Goal: Information Seeking & Learning: Learn about a topic

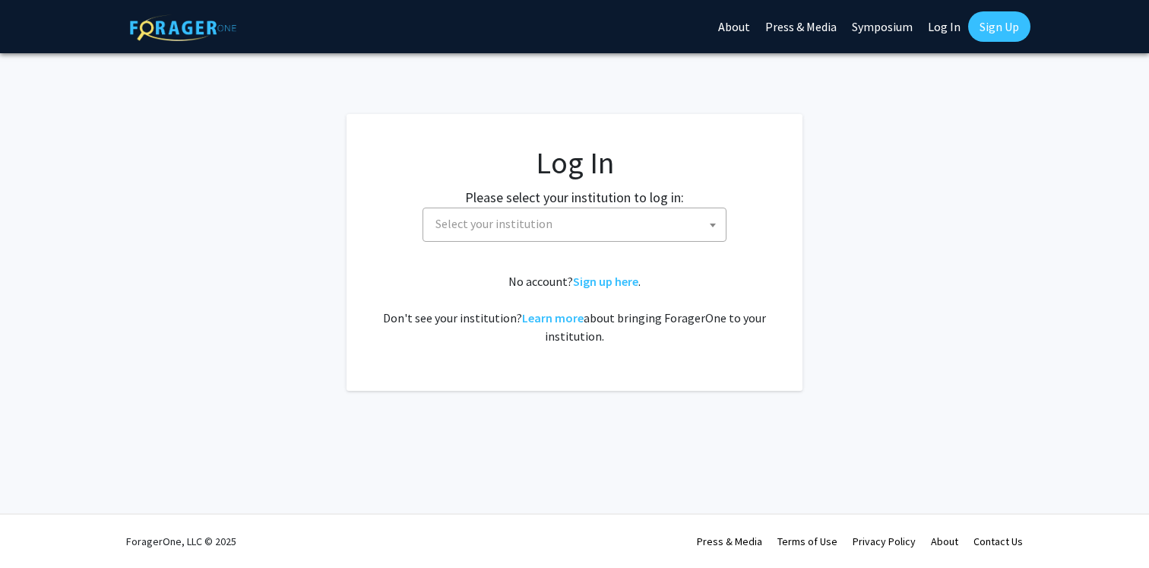
select select
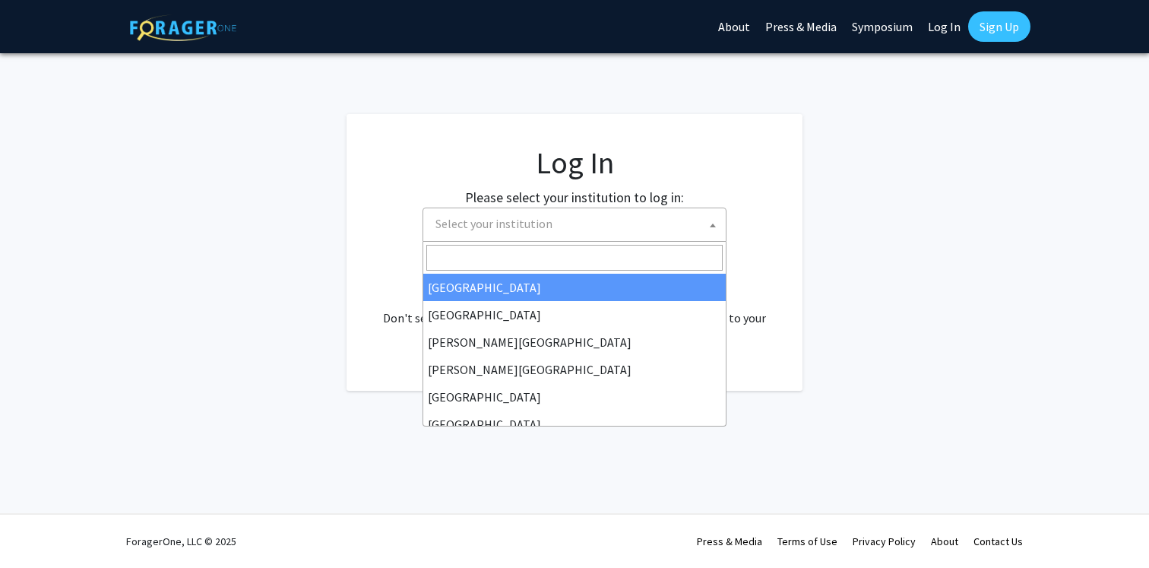
click at [671, 231] on span "Select your institution" at bounding box center [578, 223] width 296 height 31
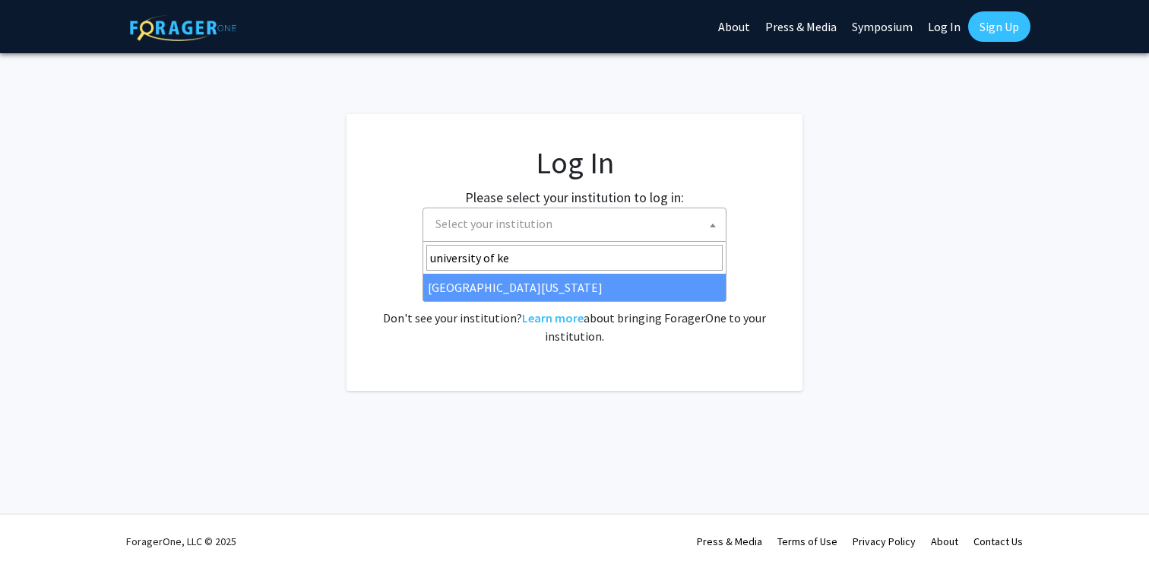
type input "university of ke"
select select "13"
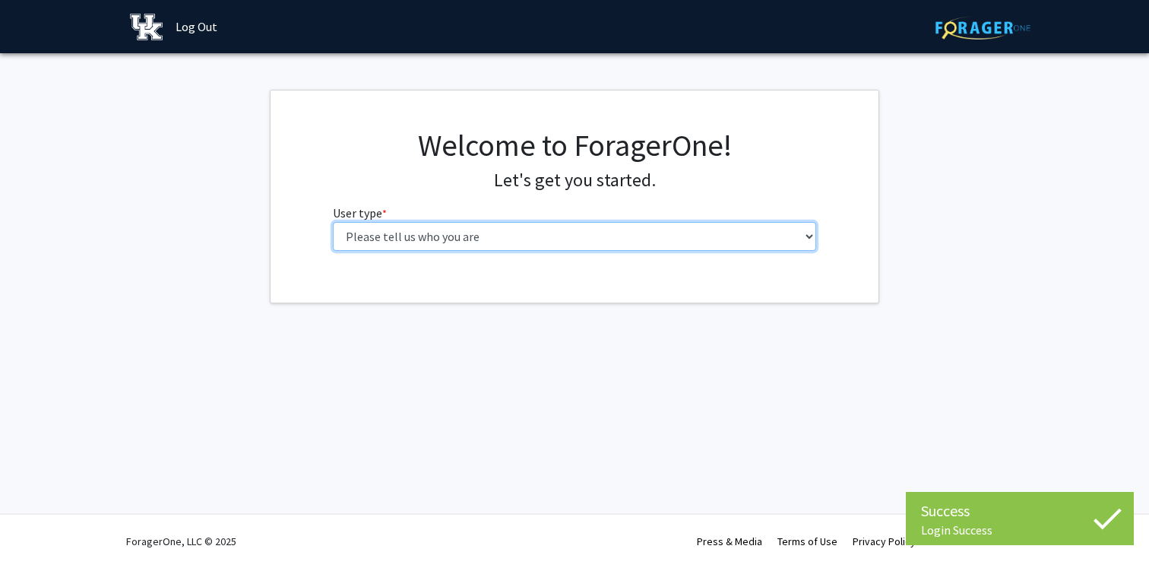
click at [553, 234] on select "Please tell us who you are Undergraduate Student Master's Student Doctoral Cand…" at bounding box center [575, 236] width 484 height 29
select select "1: undergrad"
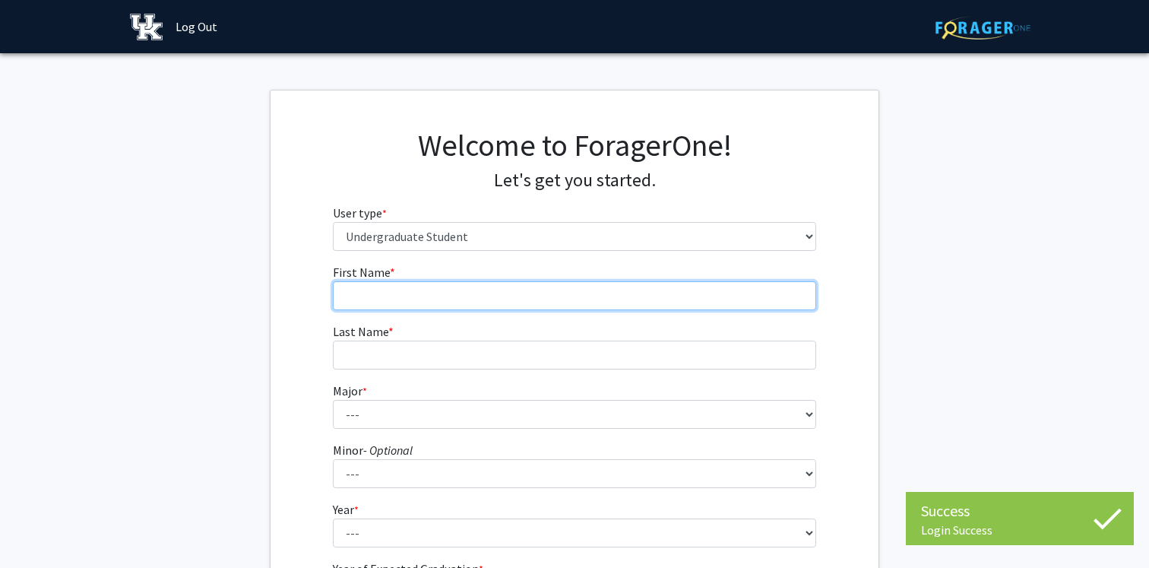
click at [537, 298] on input "First Name * required" at bounding box center [575, 295] width 484 height 29
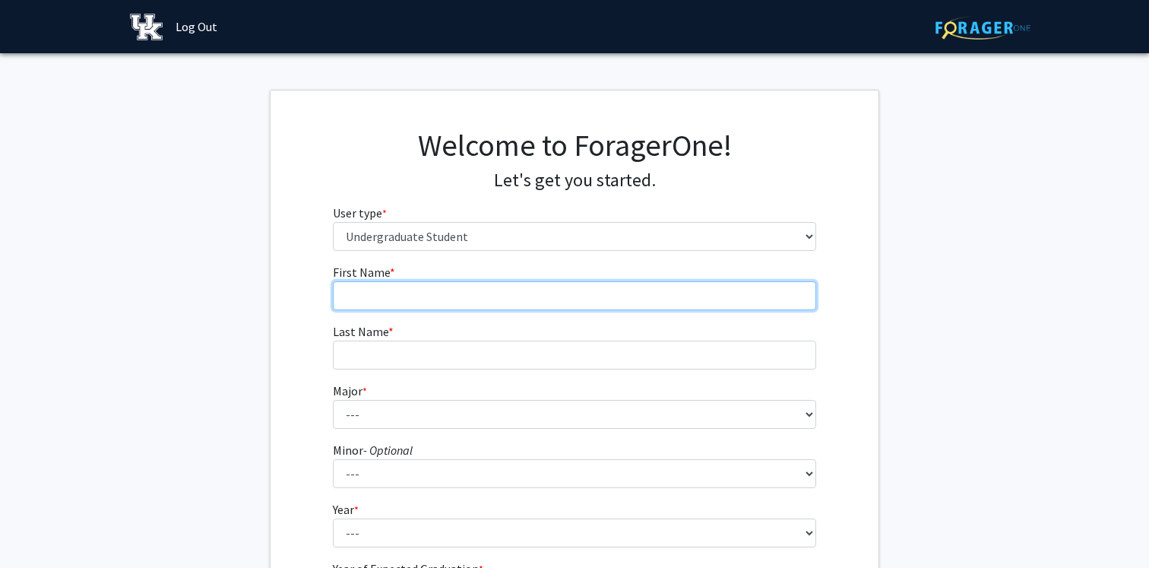
type input "[PERSON_NAME]"
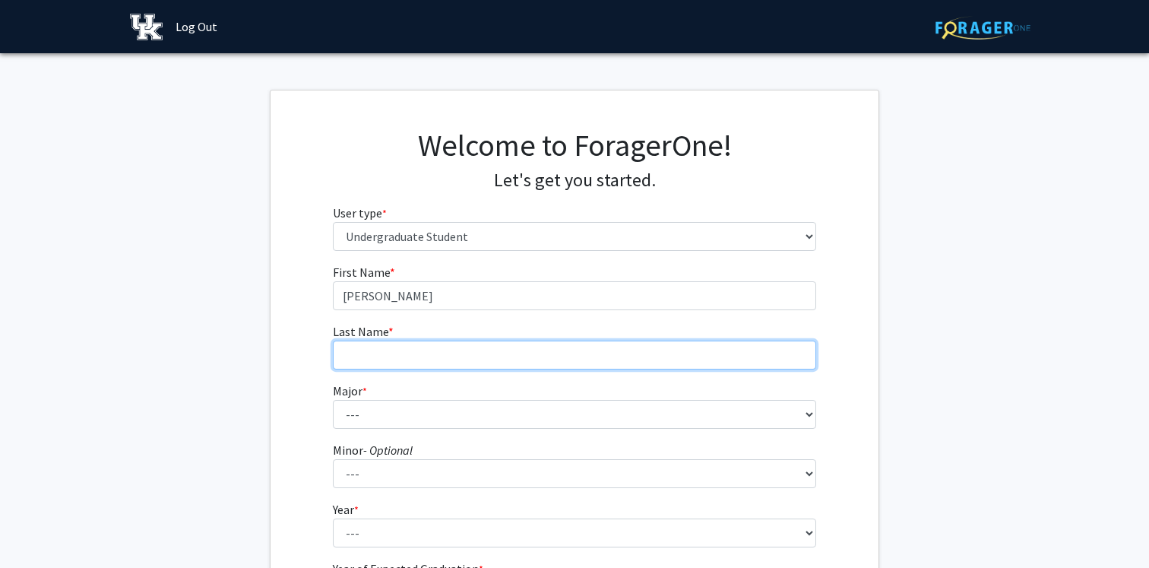
type input "Rivet"
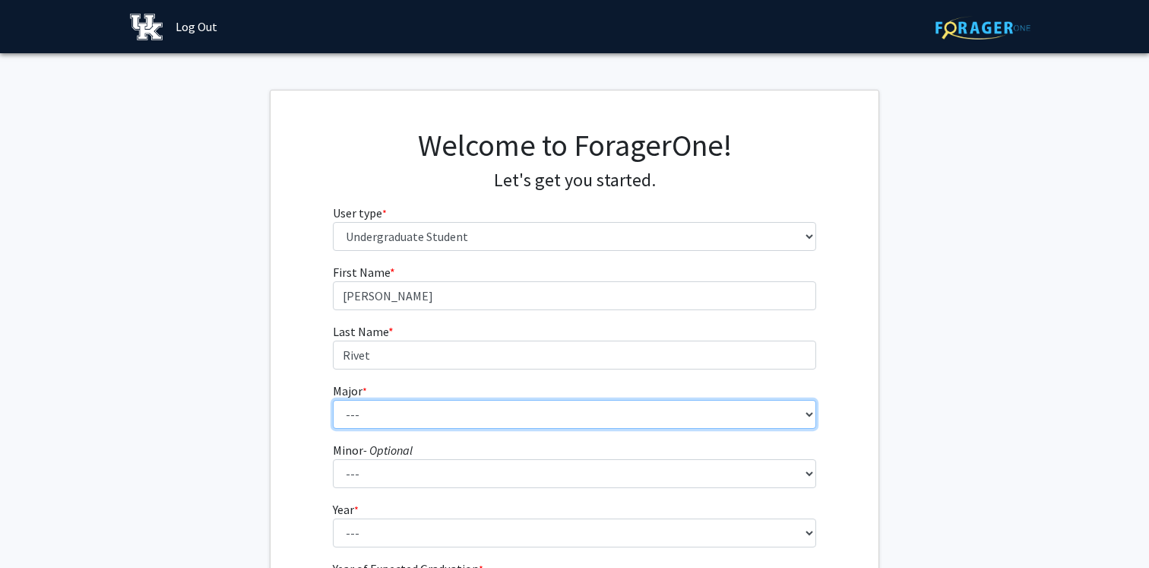
click at [380, 401] on select "--- Accounting Aerospace Engineering African American & Africana Studies Agricu…" at bounding box center [575, 414] width 484 height 29
select select "104: 941"
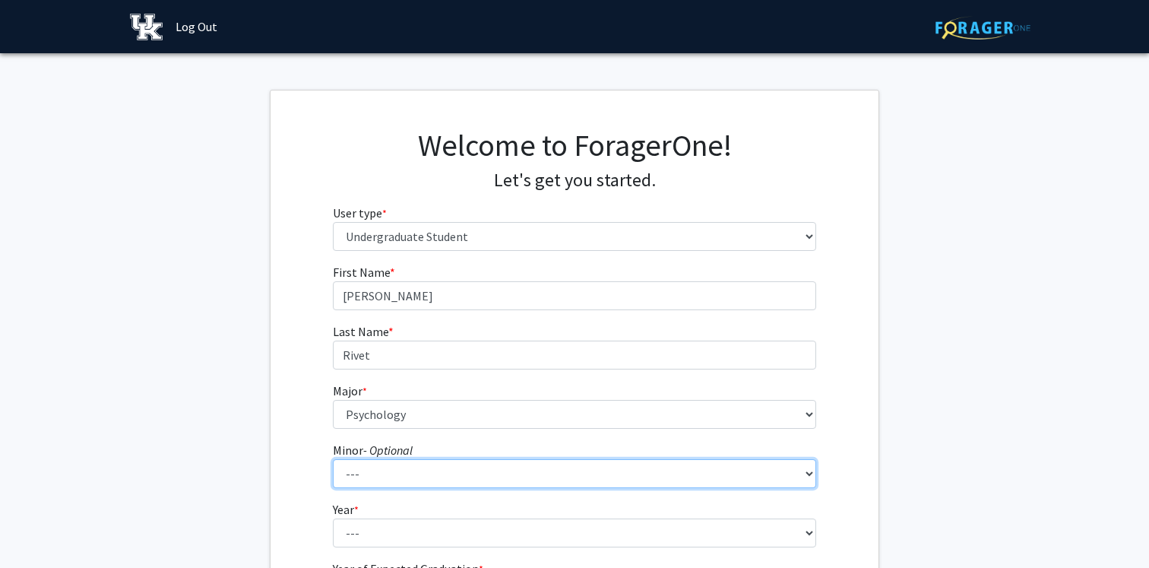
click at [410, 468] on select "--- African American & Africana Studies Agricultural Economics American Studies…" at bounding box center [575, 473] width 484 height 29
select select "16: 668"
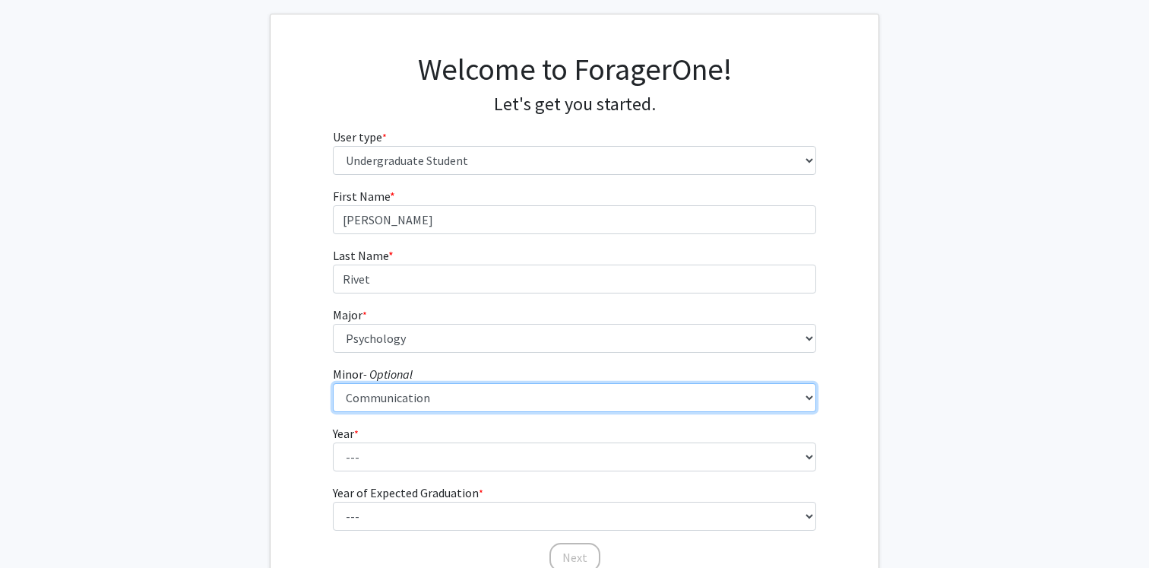
scroll to position [41, 0]
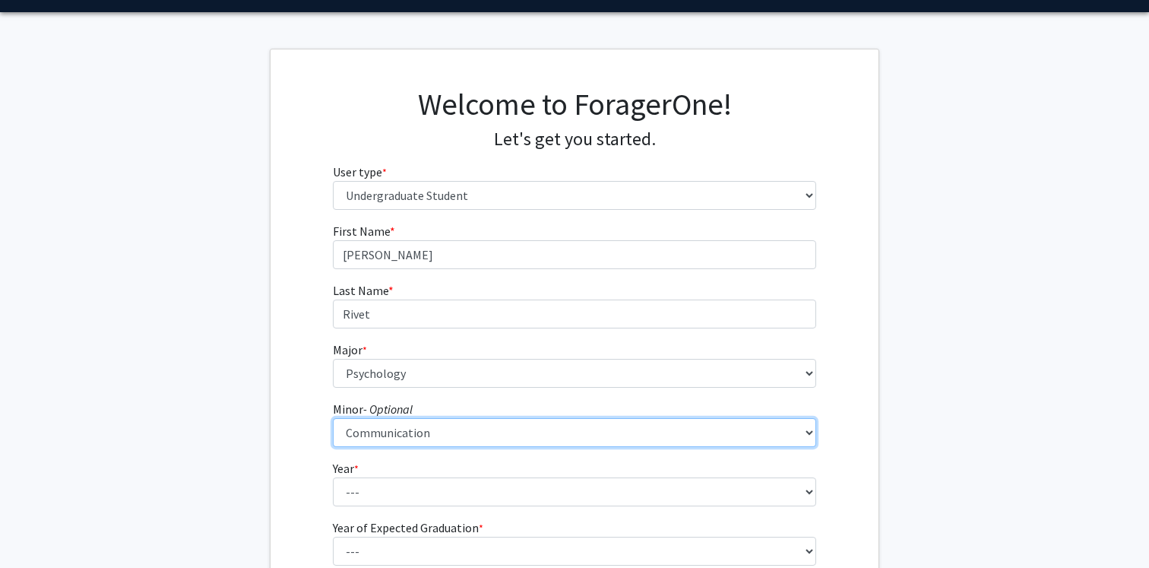
click at [380, 430] on select "--- African American & Africana Studies Agricultural Economics American Studies…" at bounding box center [575, 432] width 484 height 29
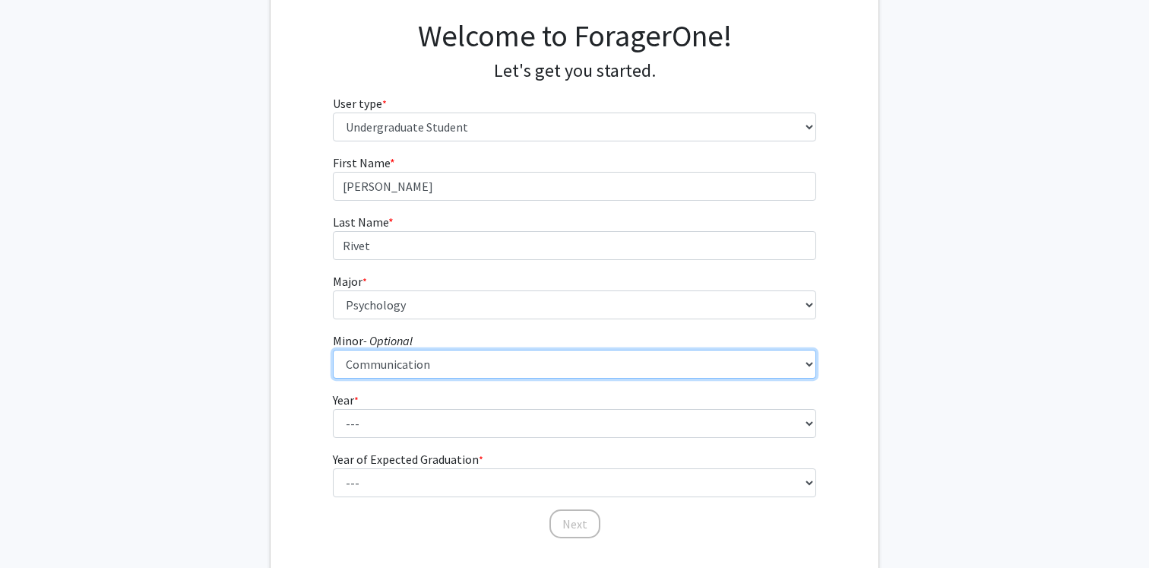
scroll to position [119, 0]
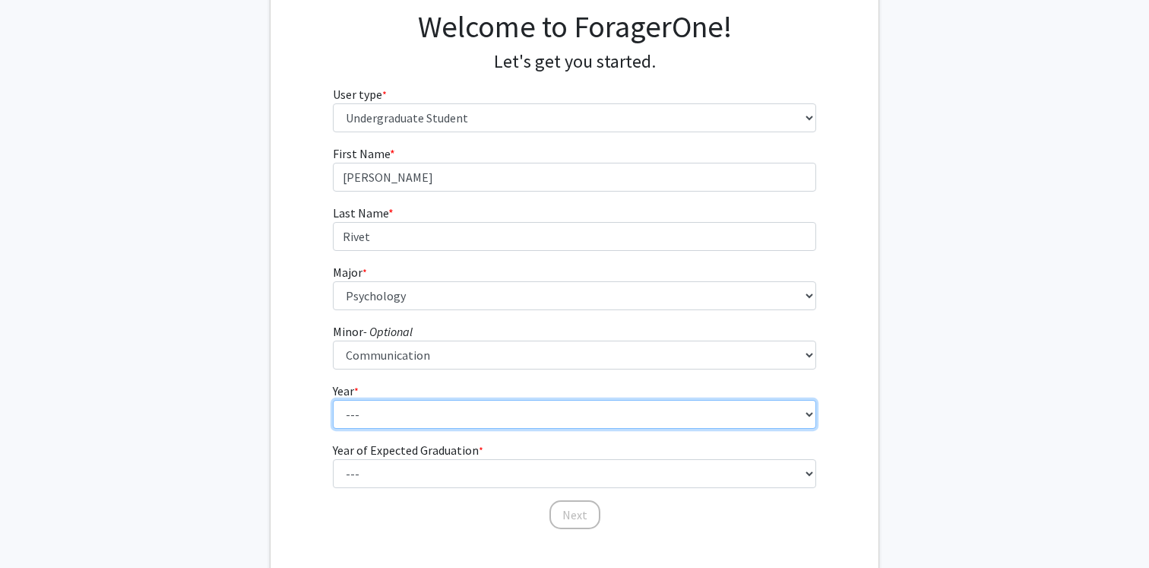
click at [404, 422] on select "--- First-year Sophomore Junior Senior Postbaccalaureate Certificate" at bounding box center [575, 414] width 484 height 29
select select "3: junior"
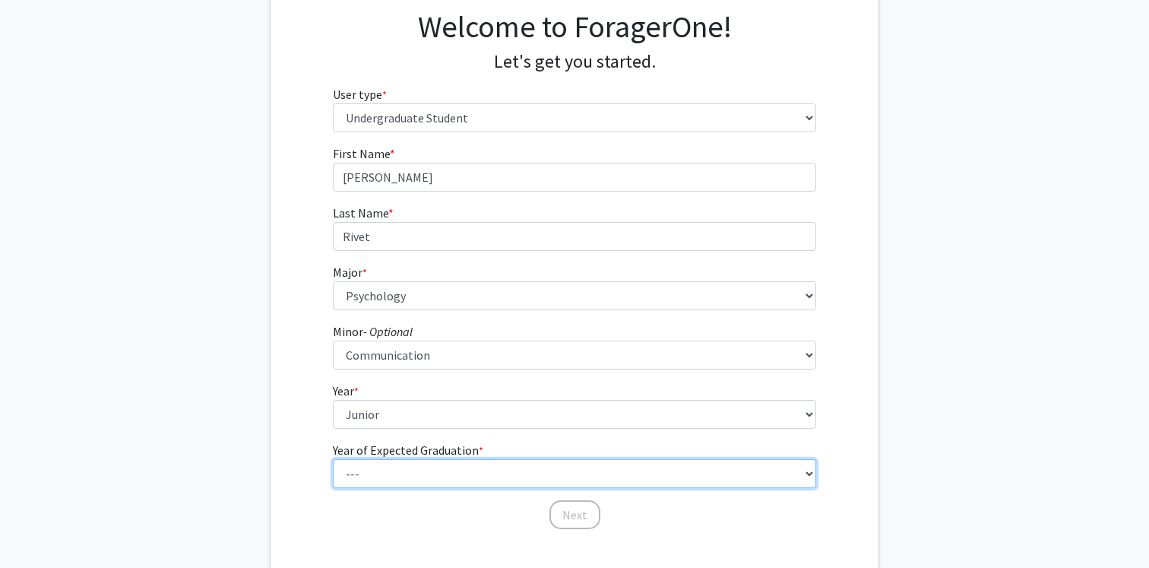
click at [423, 480] on select "--- 2025 2026 2027 2028 2029 2030 2031 2032 2033 2034" at bounding box center [575, 473] width 484 height 29
select select "2: 2026"
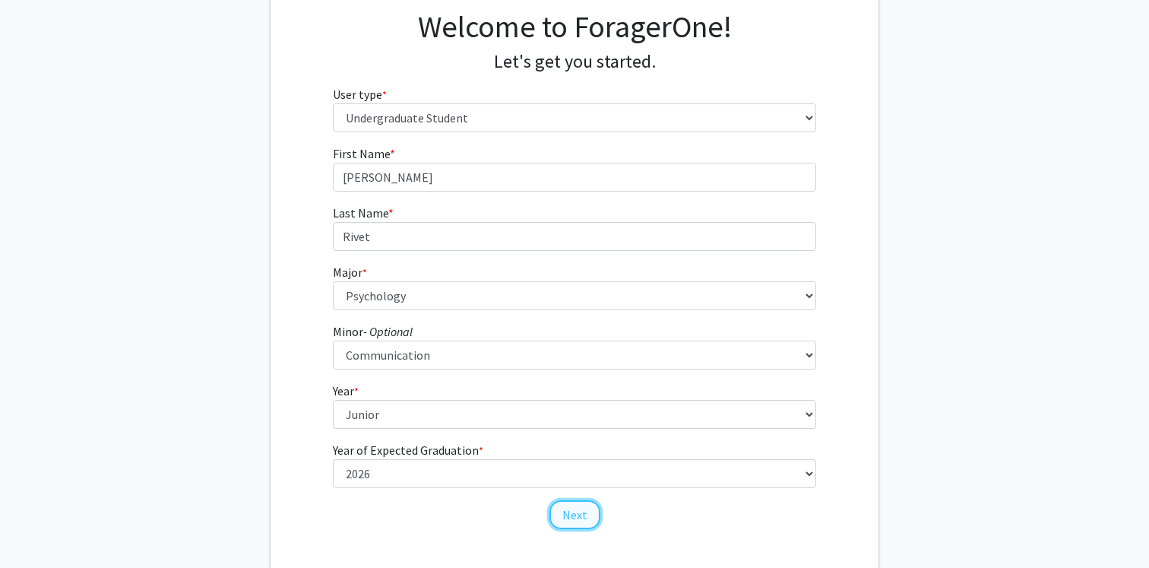
click at [583, 518] on button "Next" at bounding box center [575, 514] width 51 height 29
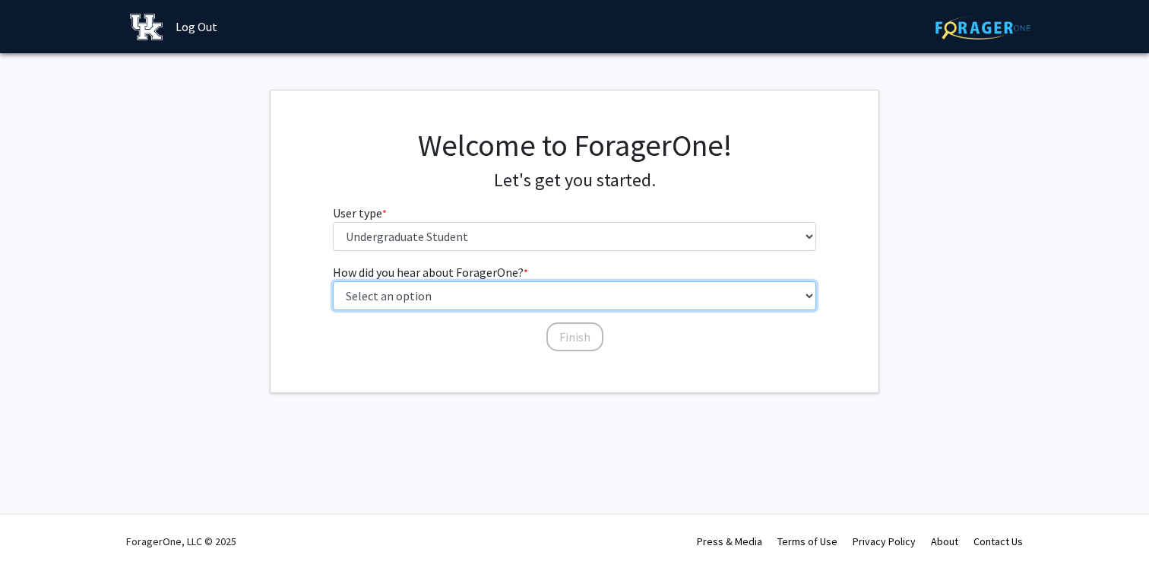
click at [519, 296] on select "Select an option Peer/student recommendation Faculty/staff recommendation Unive…" at bounding box center [575, 295] width 484 height 29
select select "2: faculty_recommendation"
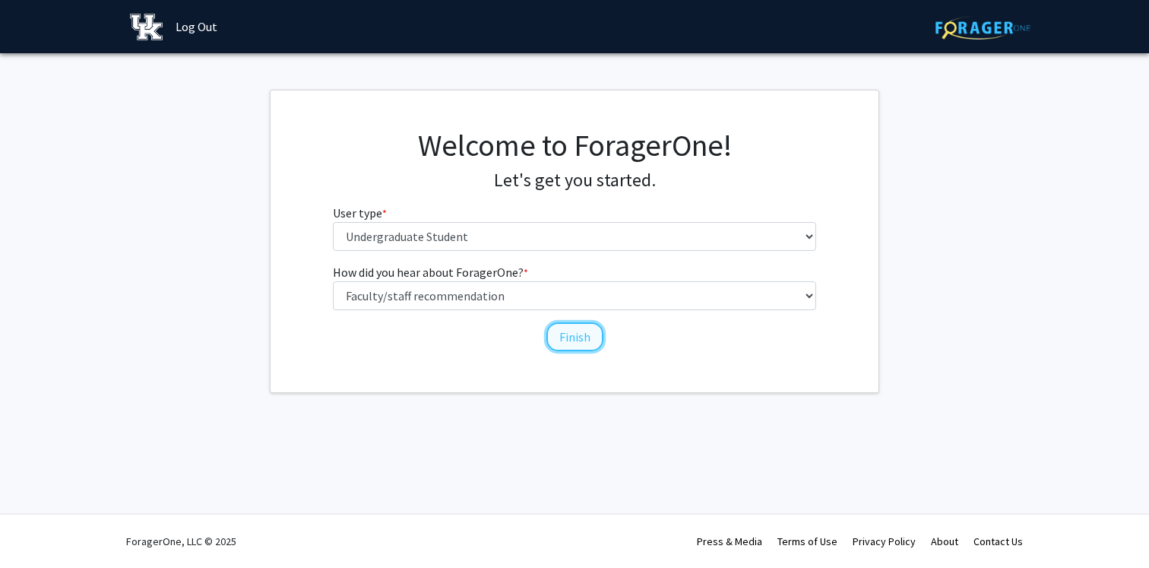
click at [566, 330] on button "Finish" at bounding box center [575, 336] width 57 height 29
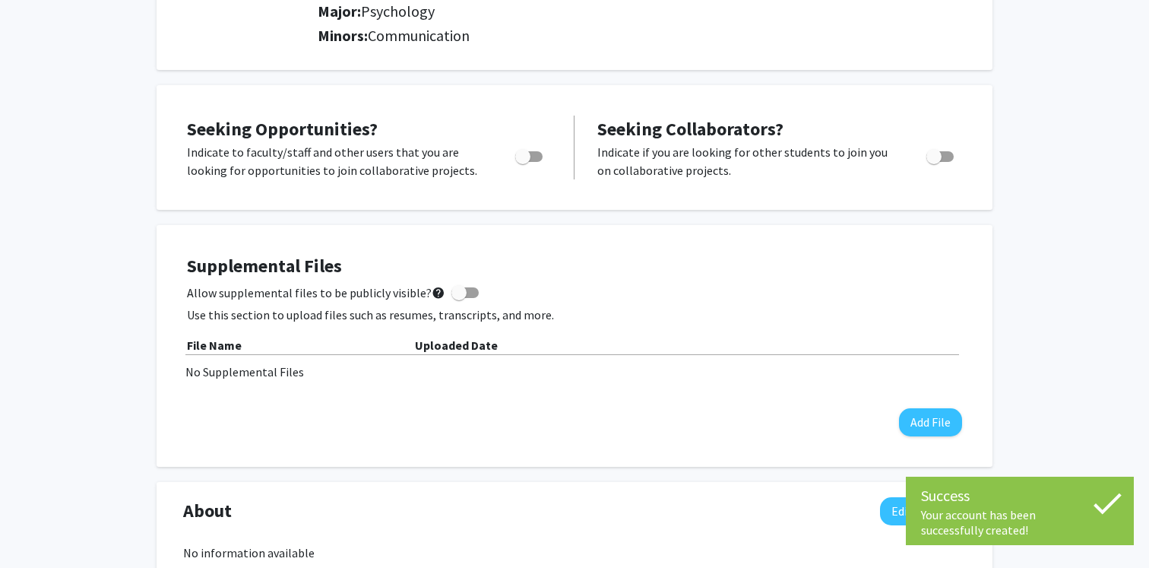
scroll to position [217, 0]
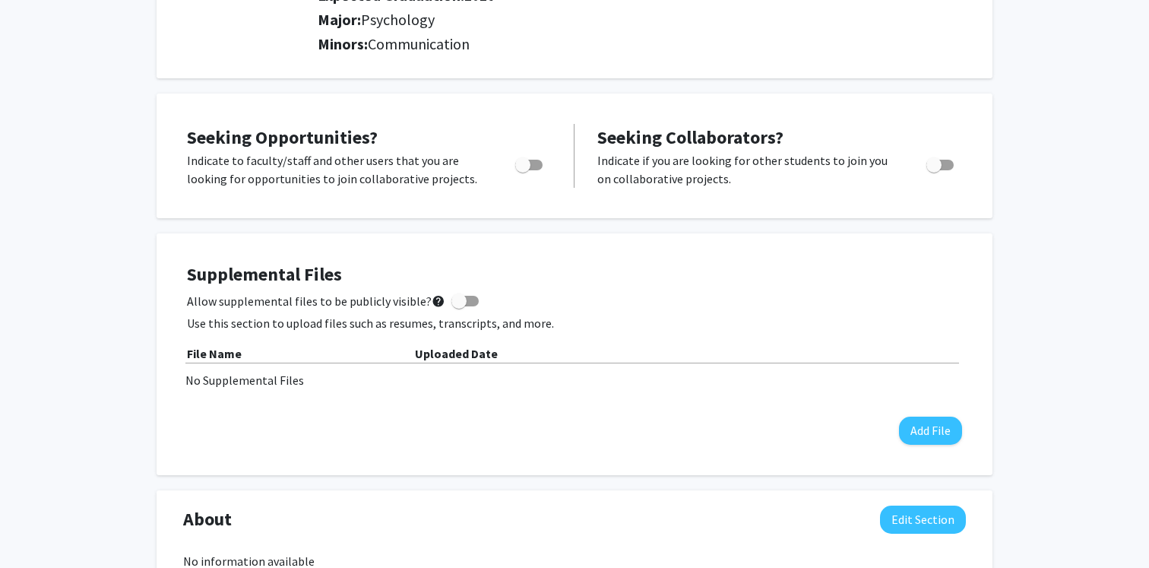
click at [526, 161] on span "Toggle" at bounding box center [522, 164] width 15 height 15
click at [523, 170] on input "Are you actively seeking opportunities?" at bounding box center [522, 170] width 1 height 1
checkbox input "true"
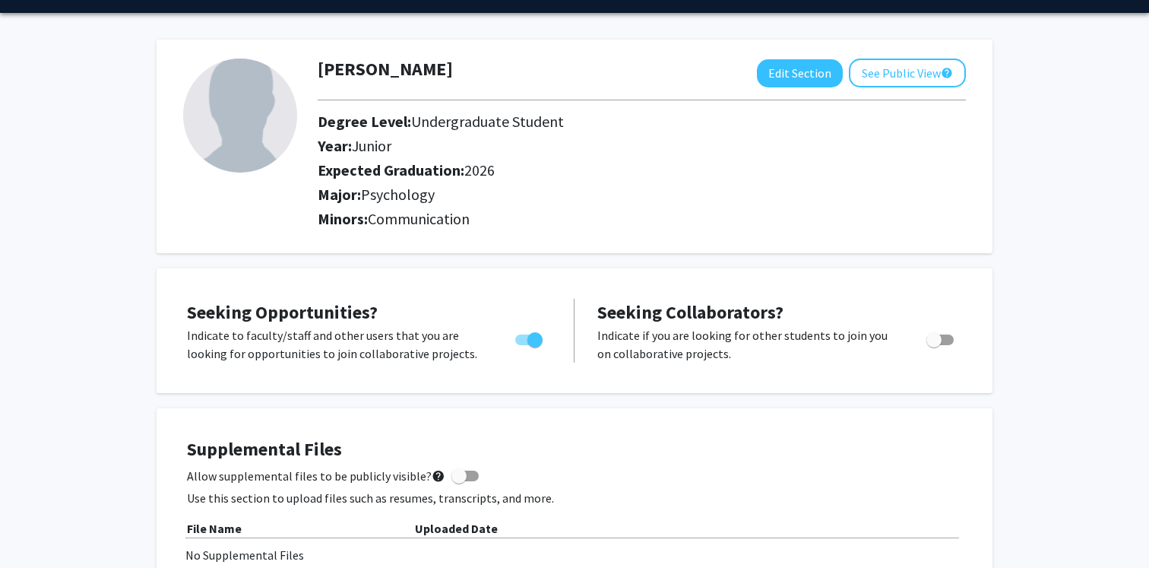
scroll to position [0, 0]
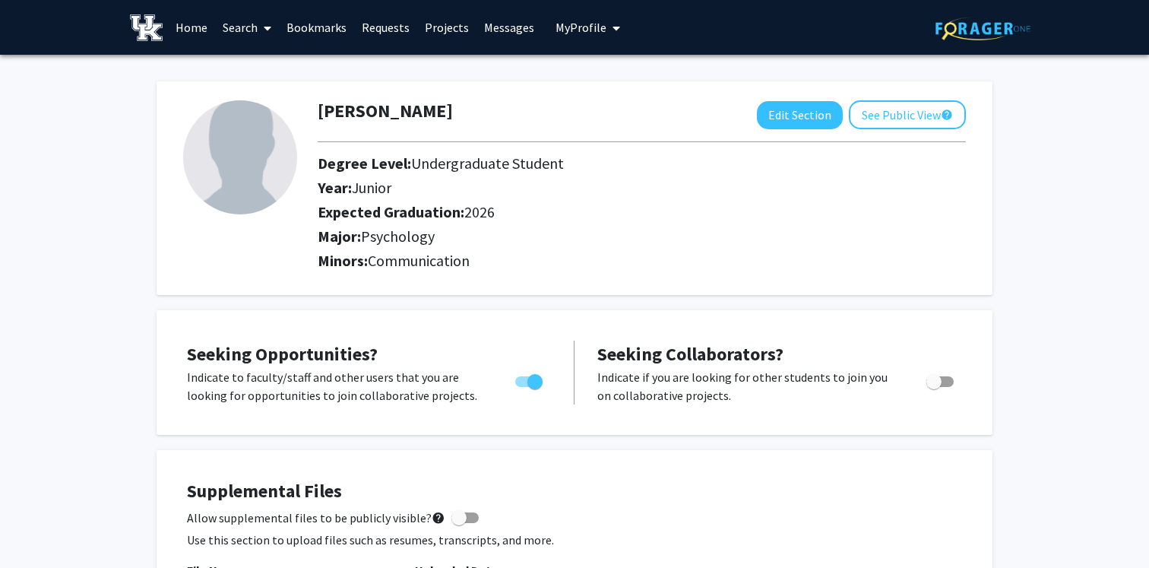
click at [437, 32] on link "Projects" at bounding box center [446, 27] width 59 height 53
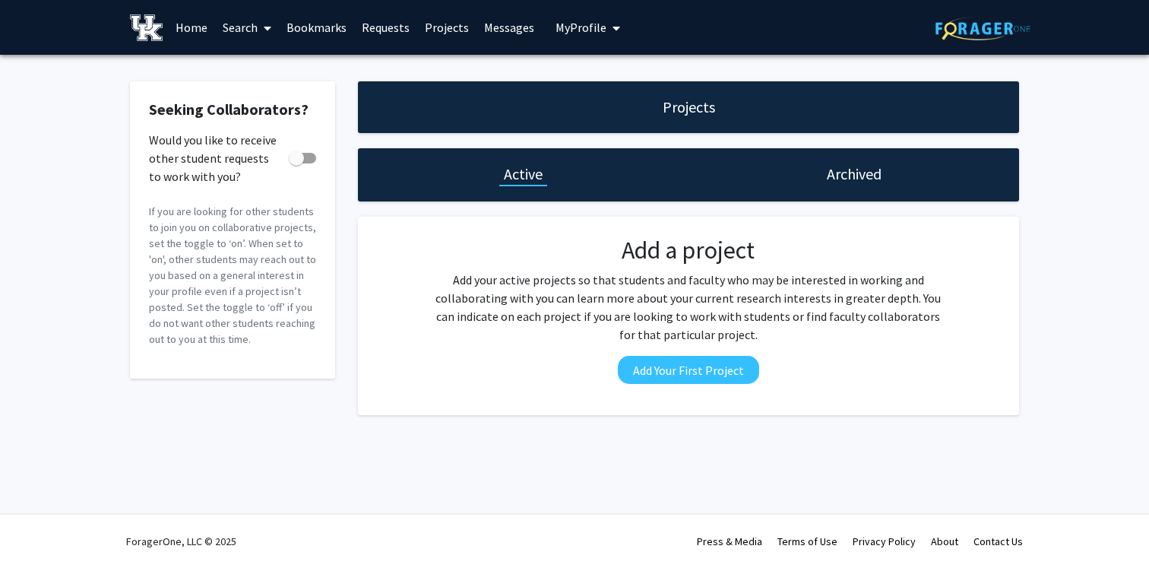
click at [261, 28] on span at bounding box center [265, 28] width 14 height 53
click at [252, 69] on span "Faculty/Staff" at bounding box center [271, 70] width 112 height 30
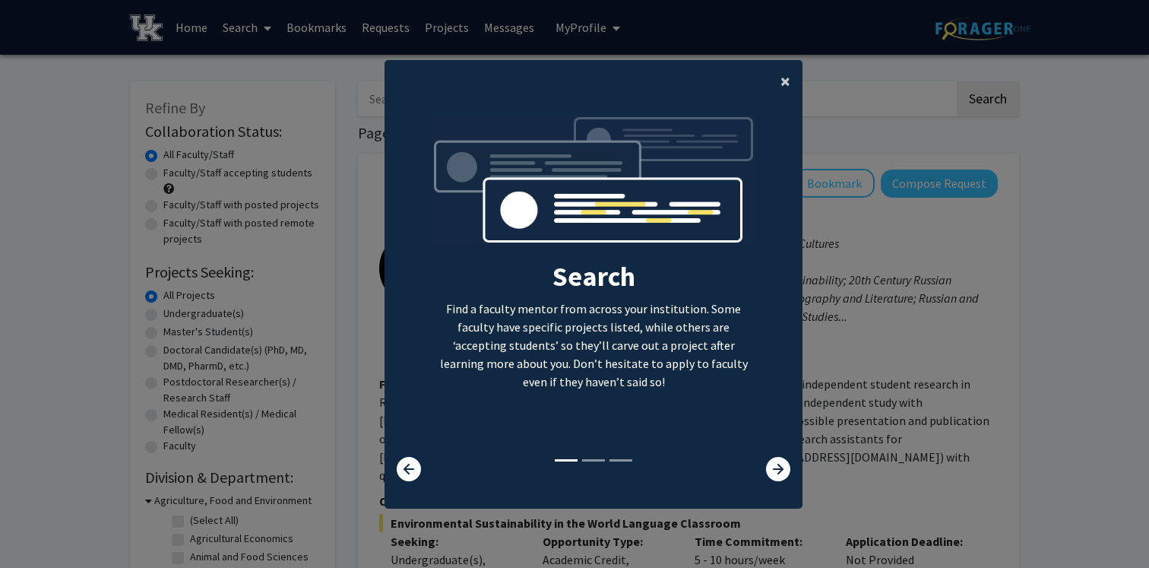
click at [780, 88] on button "×" at bounding box center [786, 81] width 34 height 43
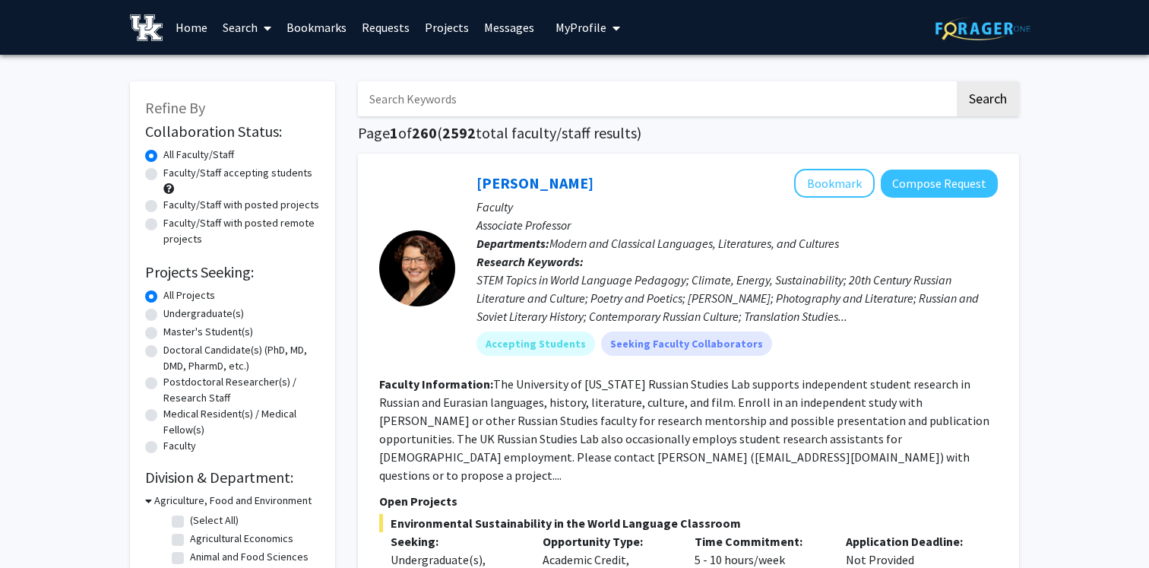
click at [163, 316] on label "Undergraduate(s)" at bounding box center [203, 314] width 81 height 16
click at [163, 316] on input "Undergraduate(s)" at bounding box center [168, 311] width 10 height 10
radio input "true"
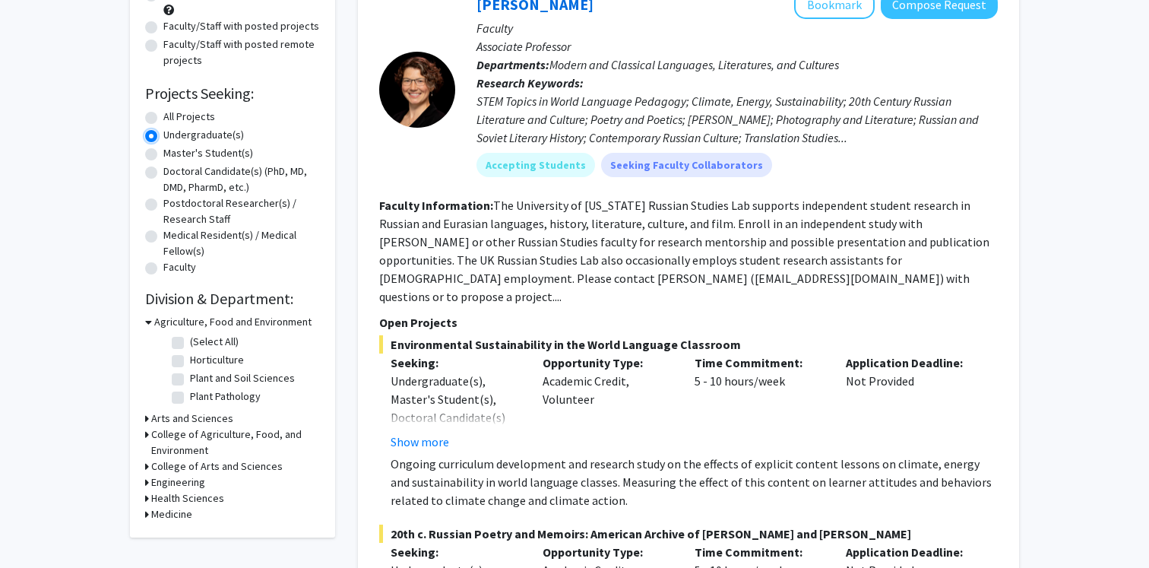
scroll to position [252, 0]
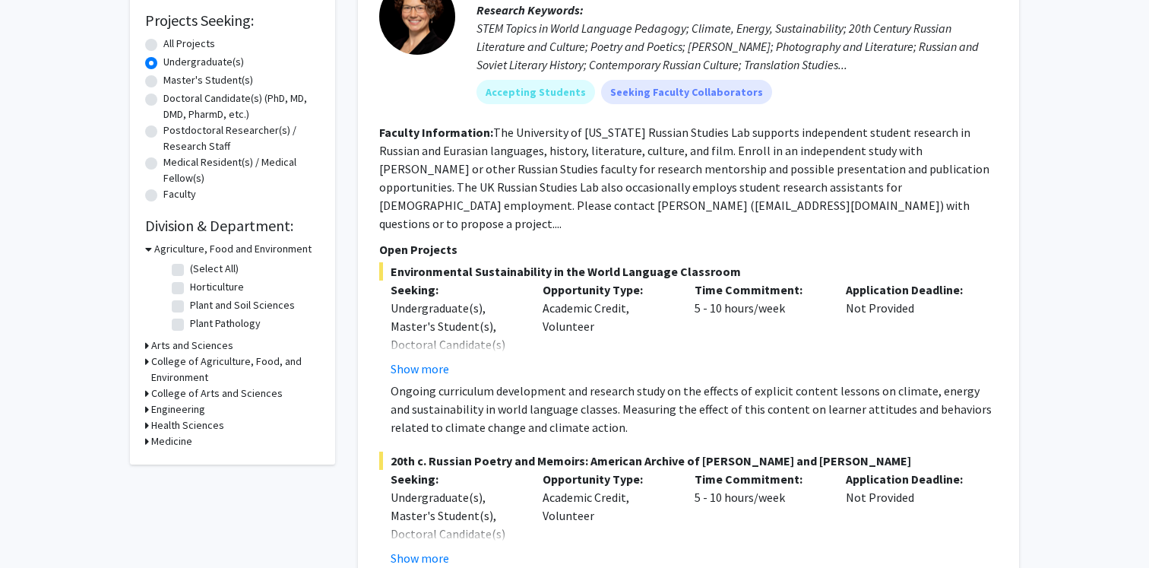
click at [145, 345] on icon at bounding box center [147, 346] width 4 height 16
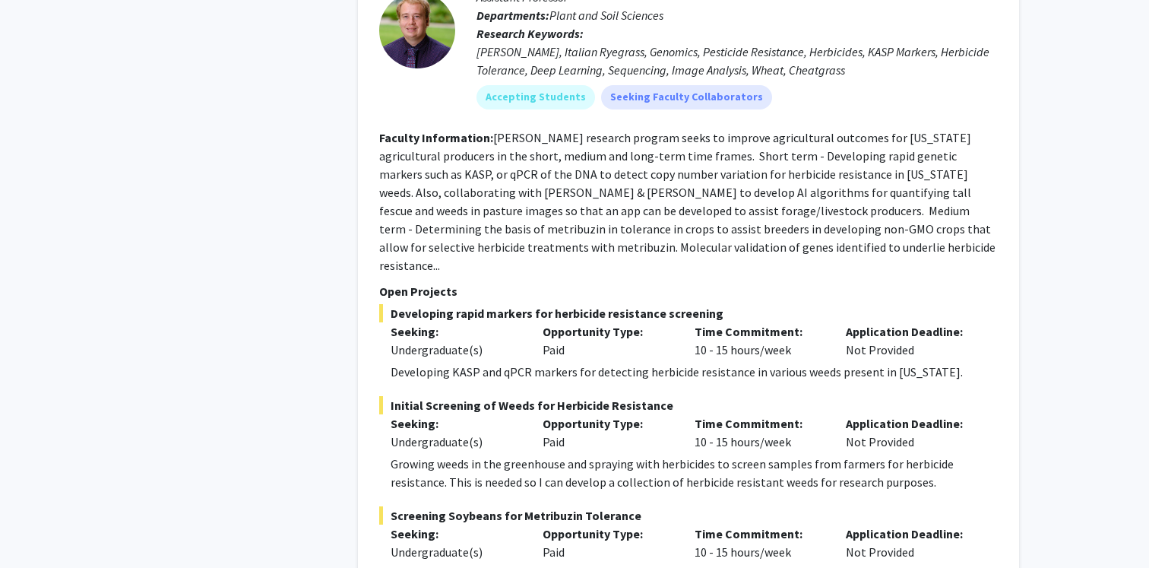
scroll to position [7780, 0]
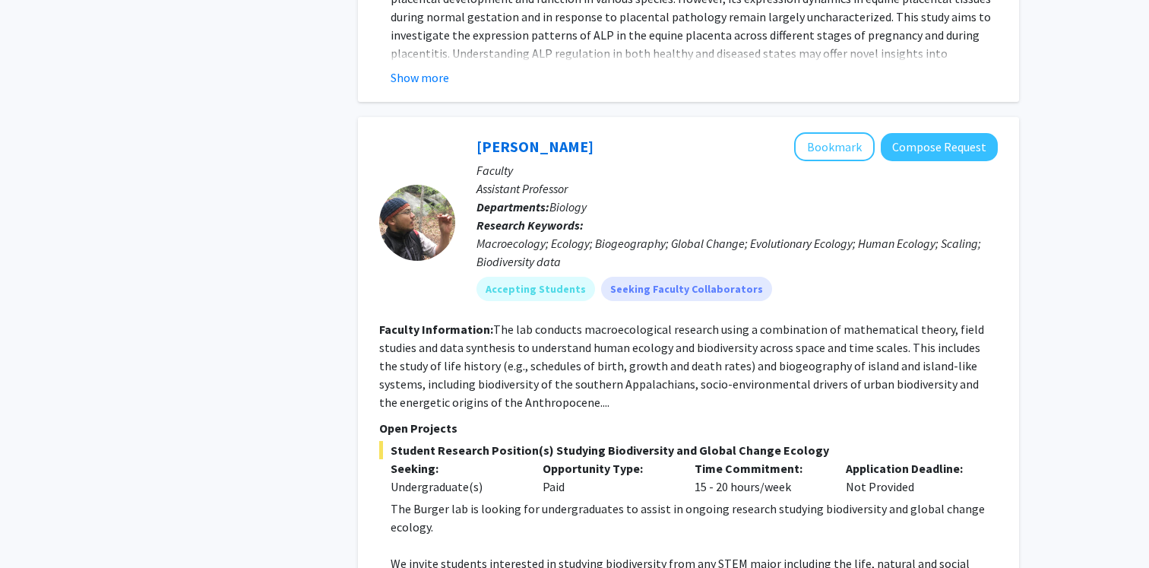
scroll to position [5284, 0]
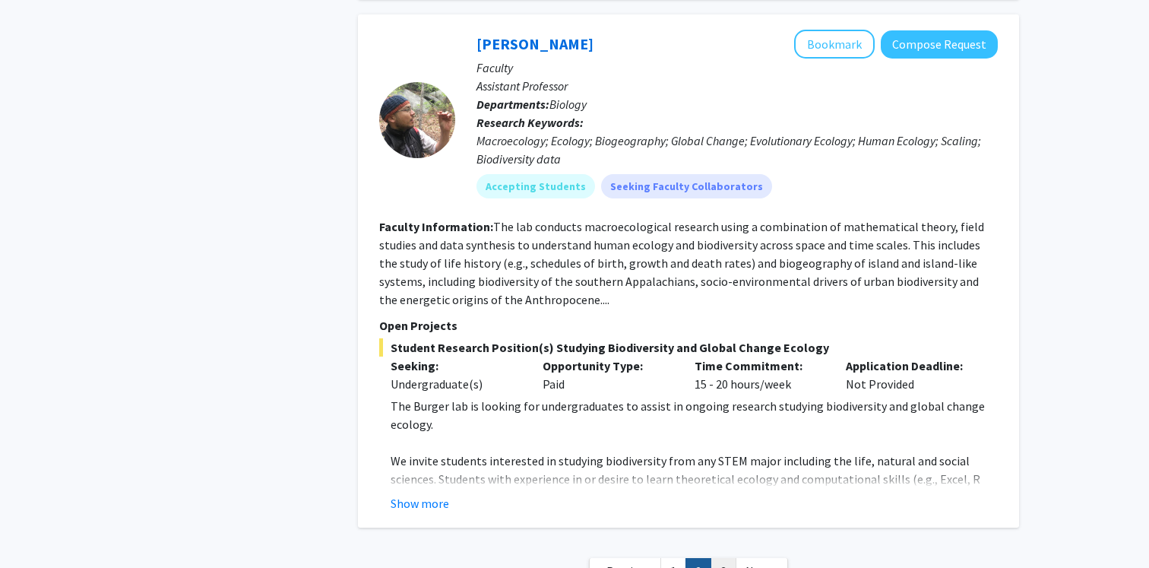
click at [721, 558] on link "3" at bounding box center [724, 571] width 26 height 27
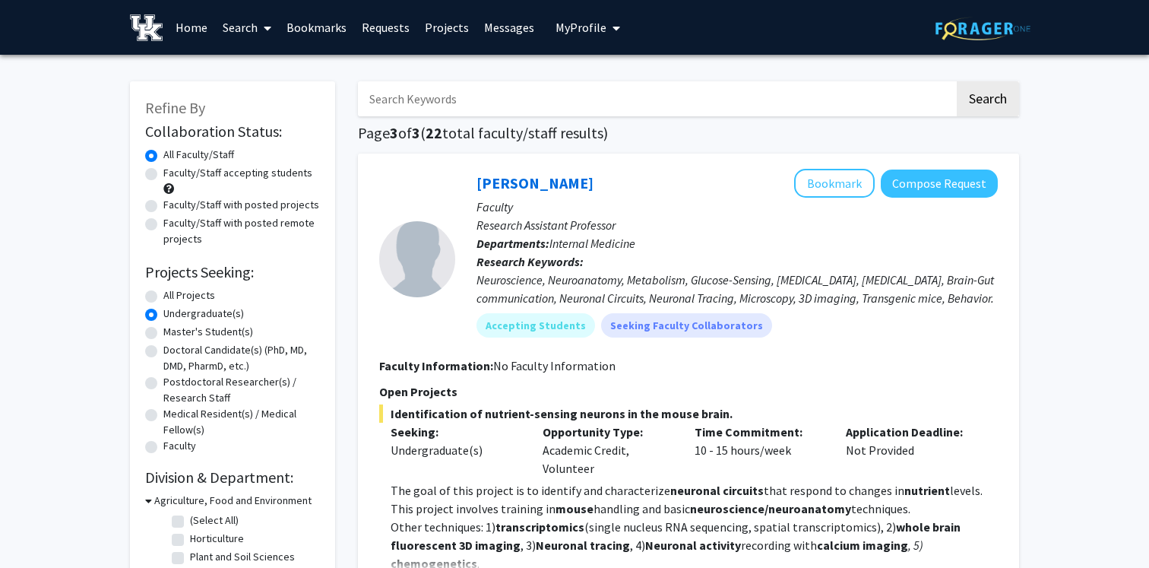
click at [163, 296] on label "All Projects" at bounding box center [189, 295] width 52 height 16
click at [163, 296] on input "All Projects" at bounding box center [168, 292] width 10 height 10
radio input "true"
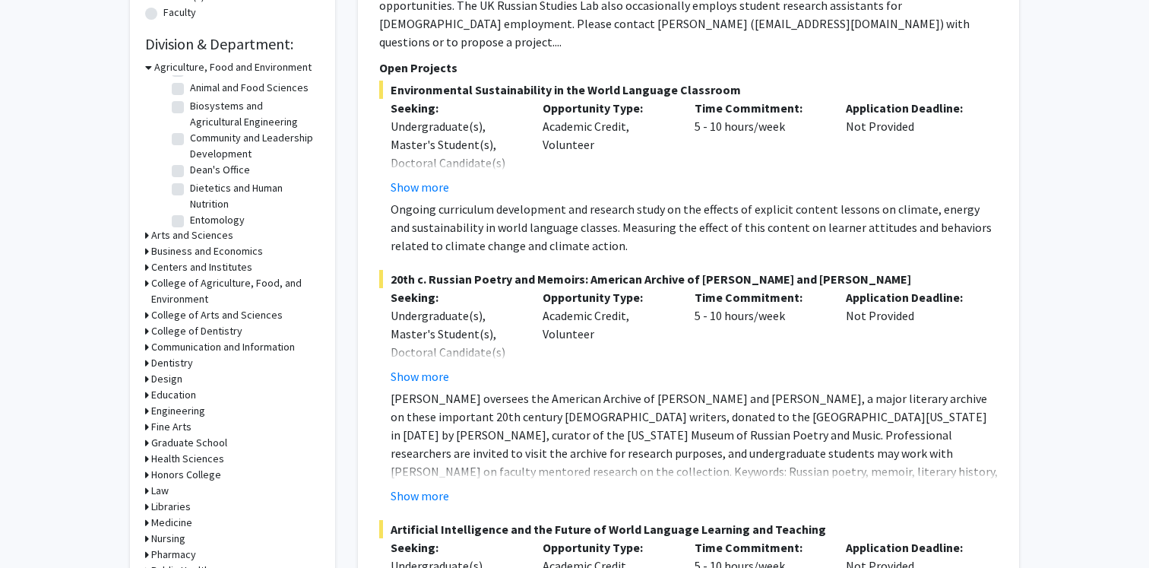
scroll to position [33, 0]
click at [148, 68] on icon at bounding box center [148, 67] width 7 height 16
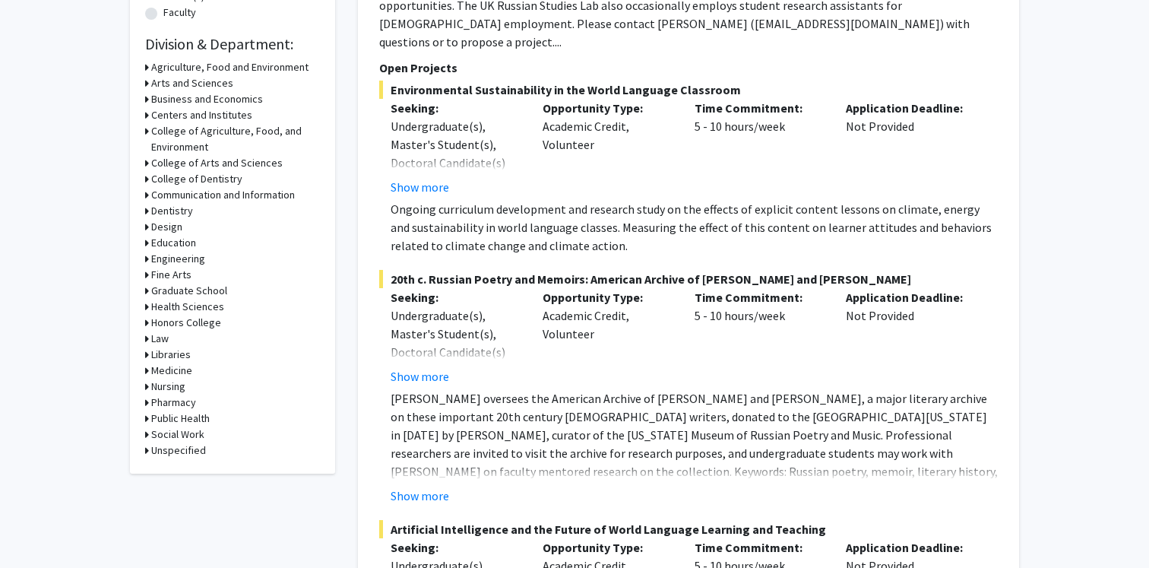
click at [147, 85] on icon at bounding box center [147, 83] width 4 height 16
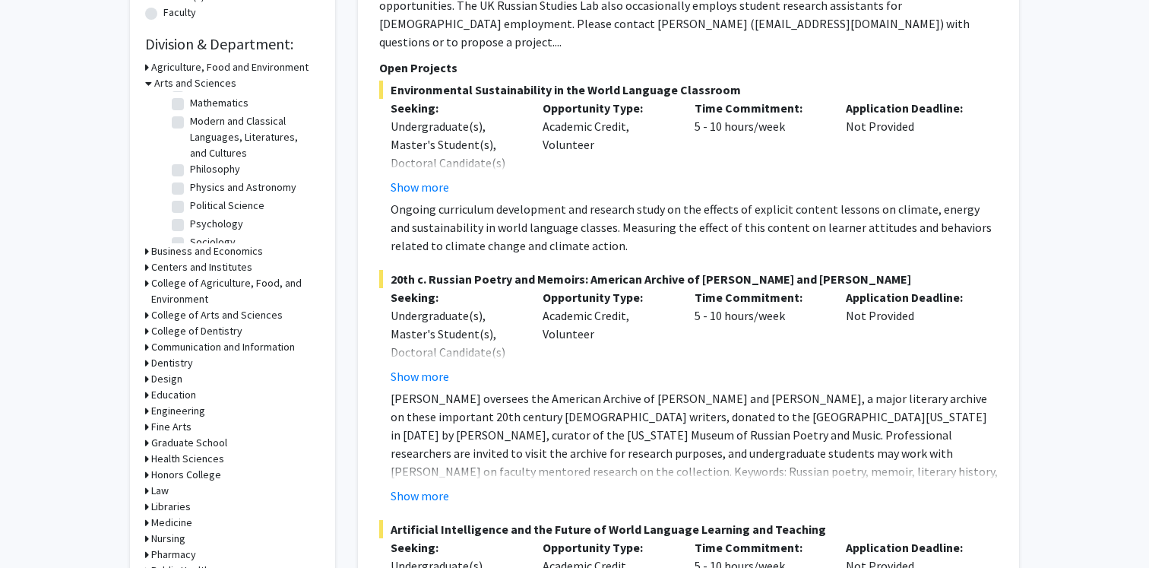
scroll to position [258, 0]
click at [190, 202] on label "Psychology" at bounding box center [216, 210] width 53 height 16
click at [190, 202] on input "Psychology" at bounding box center [195, 207] width 10 height 10
checkbox input "true"
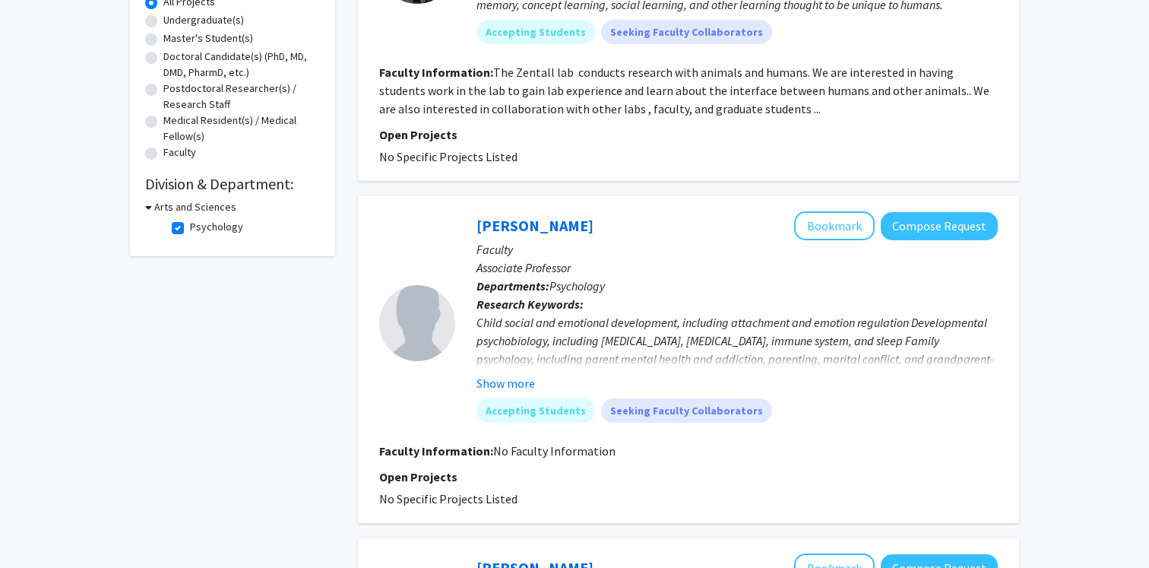
scroll to position [443, 0]
